Goal: Check status

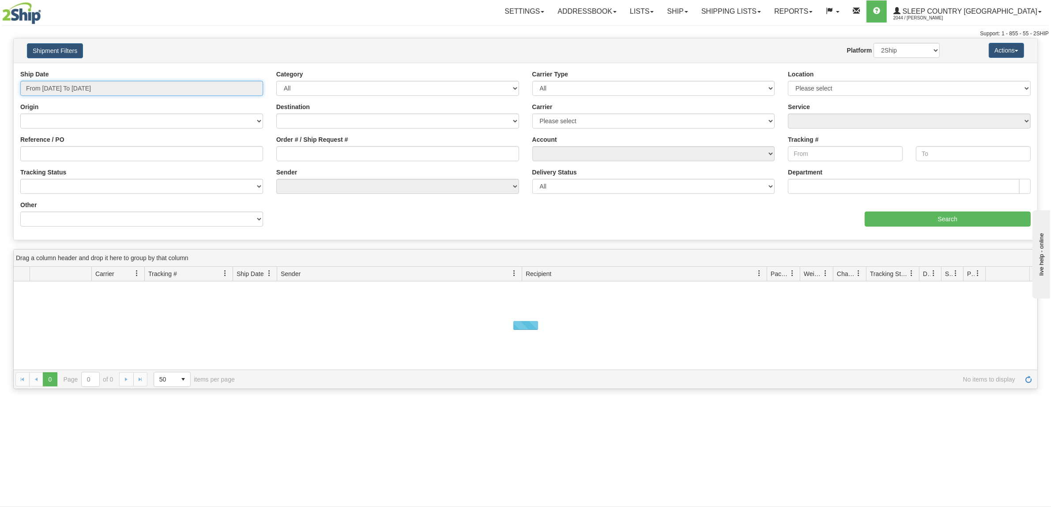
click at [121, 83] on input "From [DATE] To [DATE]" at bounding box center [141, 88] width 243 height 15
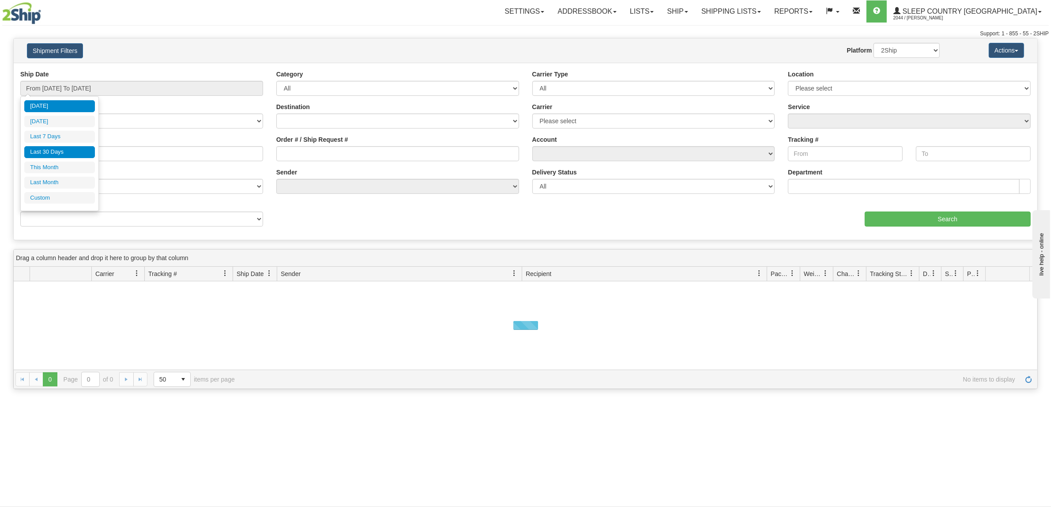
click at [74, 147] on li "Last 30 Days" at bounding box center [59, 152] width 71 height 12
type input "From [DATE] To [DATE]"
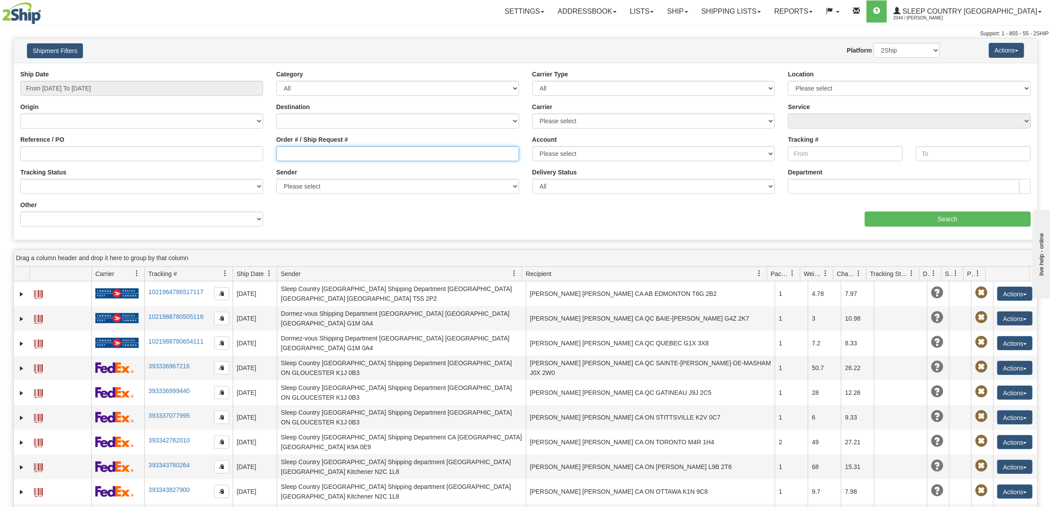
click at [360, 148] on input "Order # / Ship Request #" at bounding box center [397, 153] width 243 height 15
paste input "9000I058597"
type input "9000I058597"
click at [892, 218] on input "Search" at bounding box center [948, 218] width 166 height 15
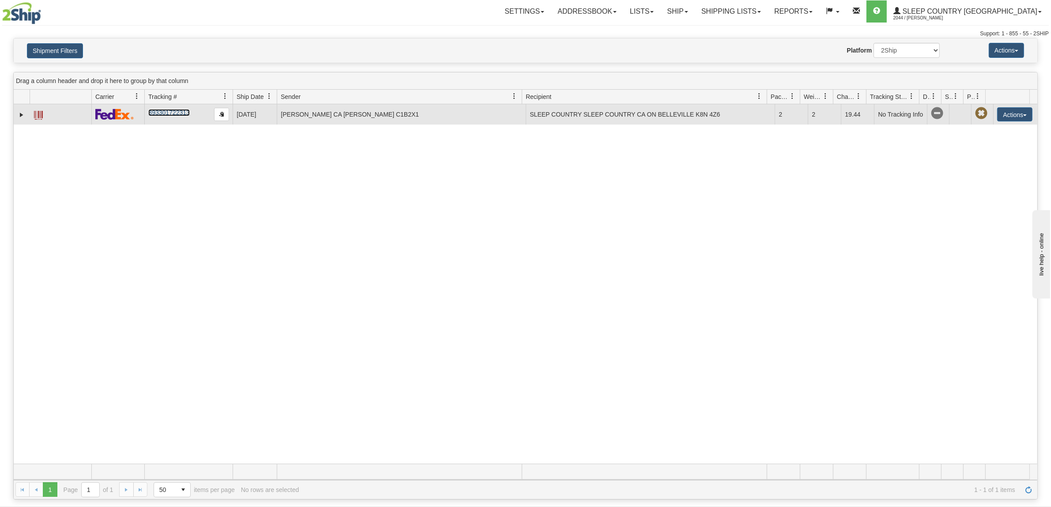
click at [159, 111] on link "393301722313" at bounding box center [168, 112] width 41 height 7
